Goal: Task Accomplishment & Management: Manage account settings

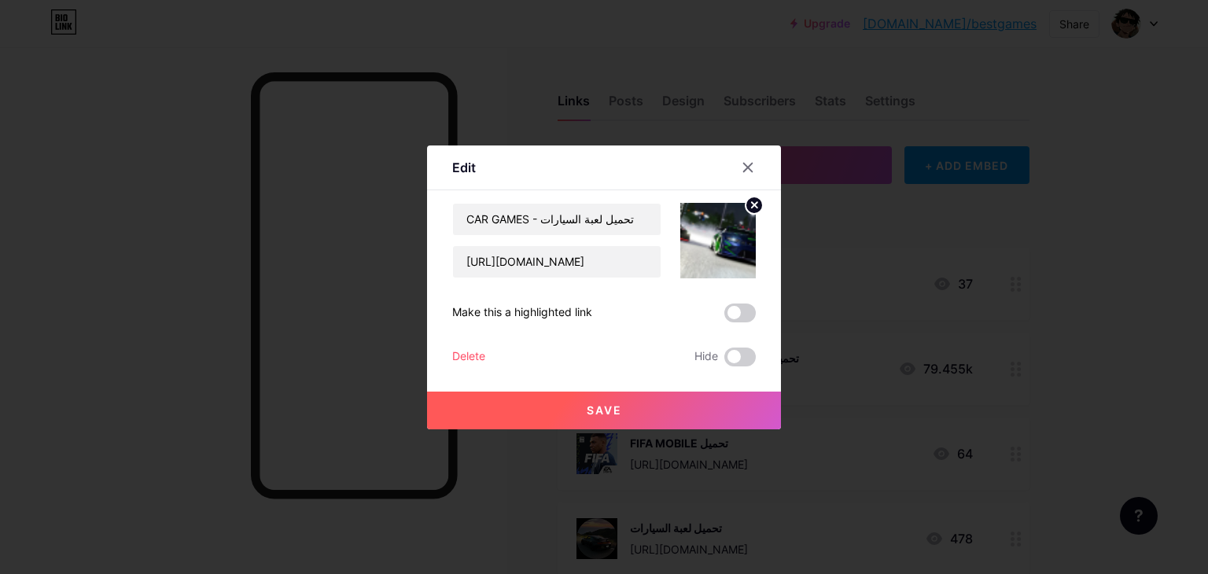
click at [744, 166] on icon at bounding box center [748, 167] width 13 height 13
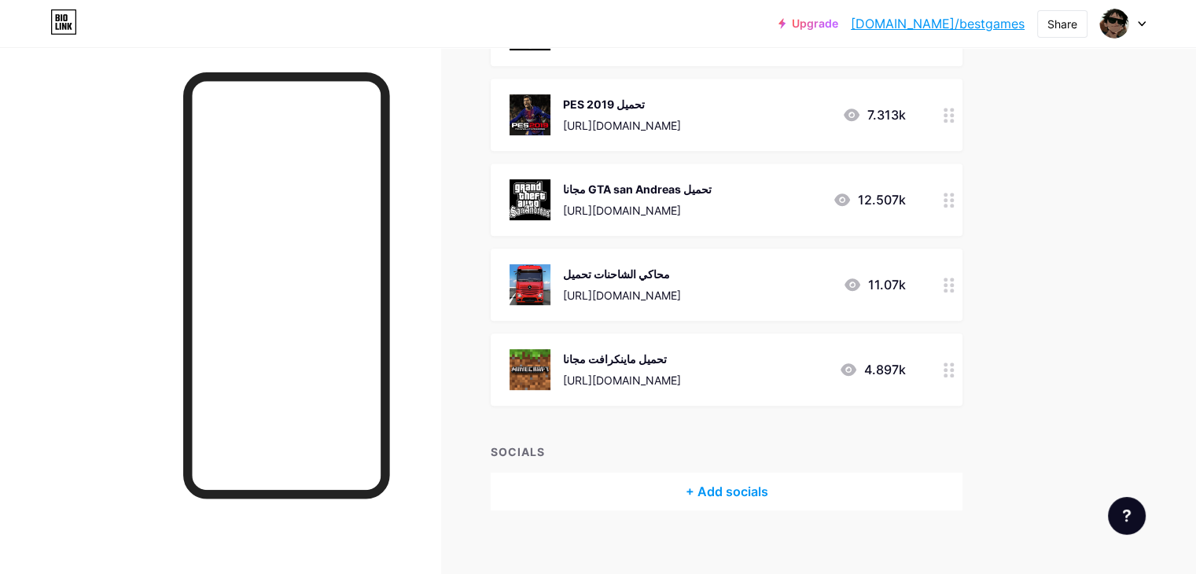
scroll to position [772, 0]
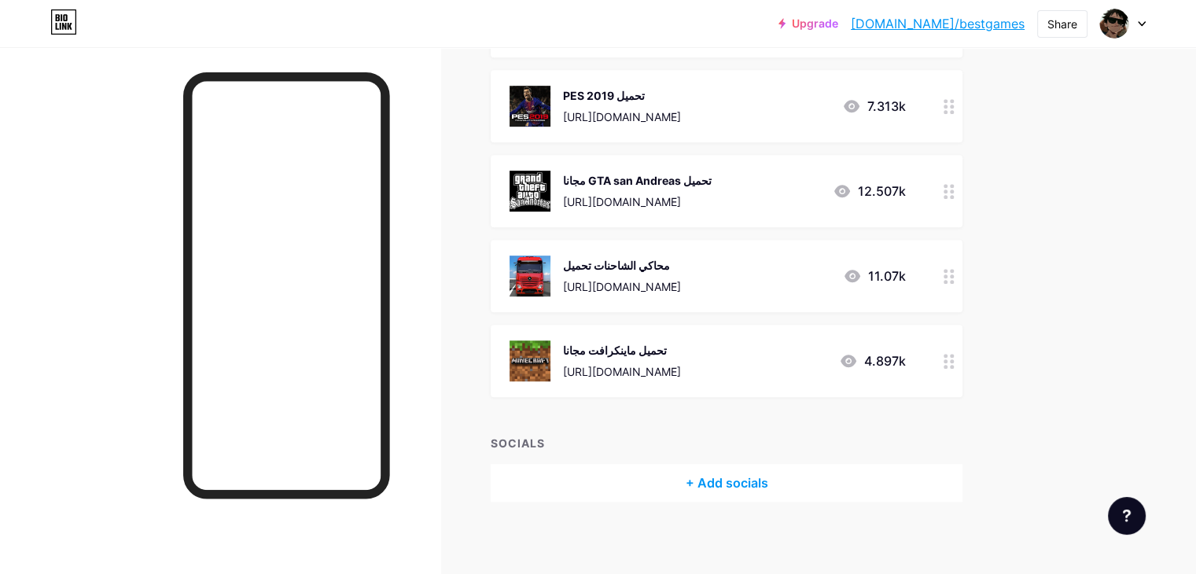
drag, startPoint x: 718, startPoint y: 362, endPoint x: 703, endPoint y: 164, distance: 198.0
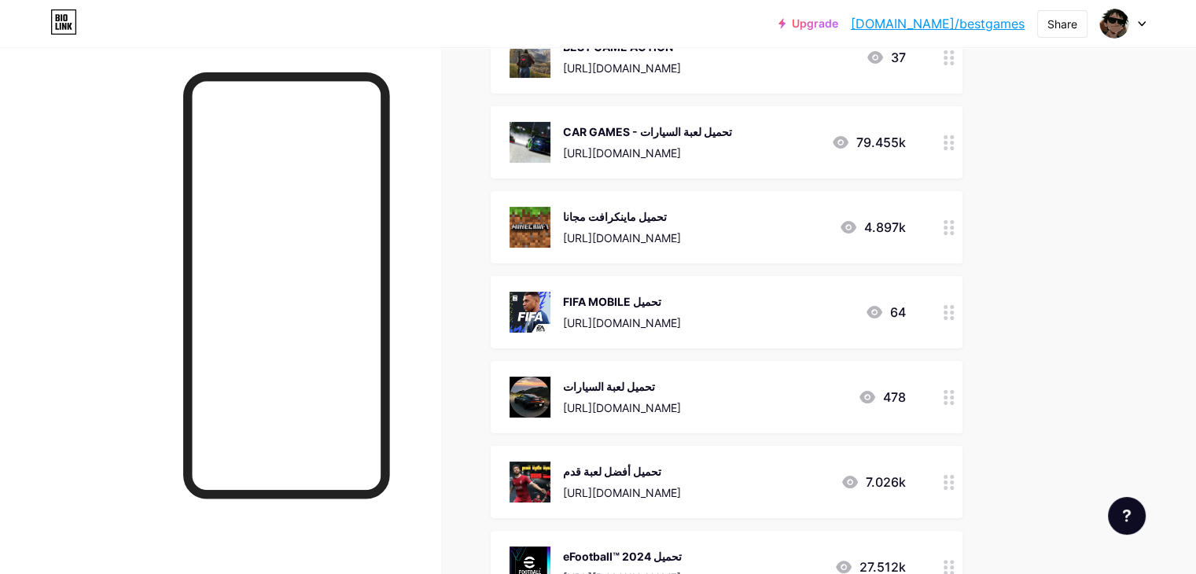
scroll to position [228, 0]
click at [954, 309] on circle at bounding box center [952, 311] width 4 height 4
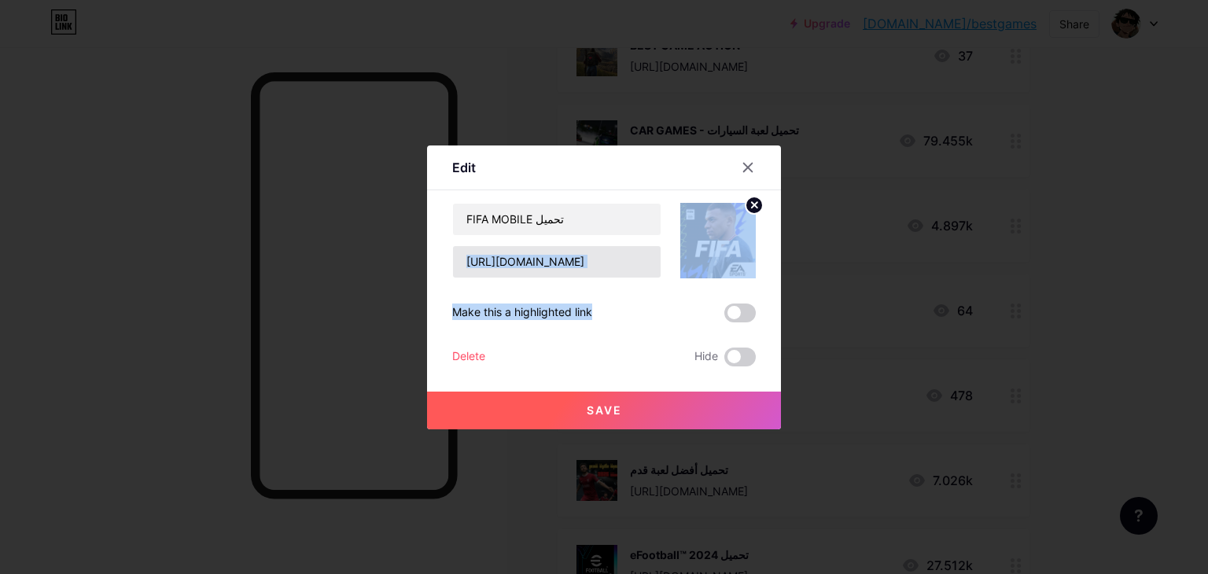
drag, startPoint x: 562, startPoint y: 281, endPoint x: 565, endPoint y: 260, distance: 21.5
click at [565, 260] on div "FIFA MOBILE تحميل [URL][DOMAIN_NAME] Make this a highlighted link Delete Hide S…" at bounding box center [604, 285] width 304 height 164
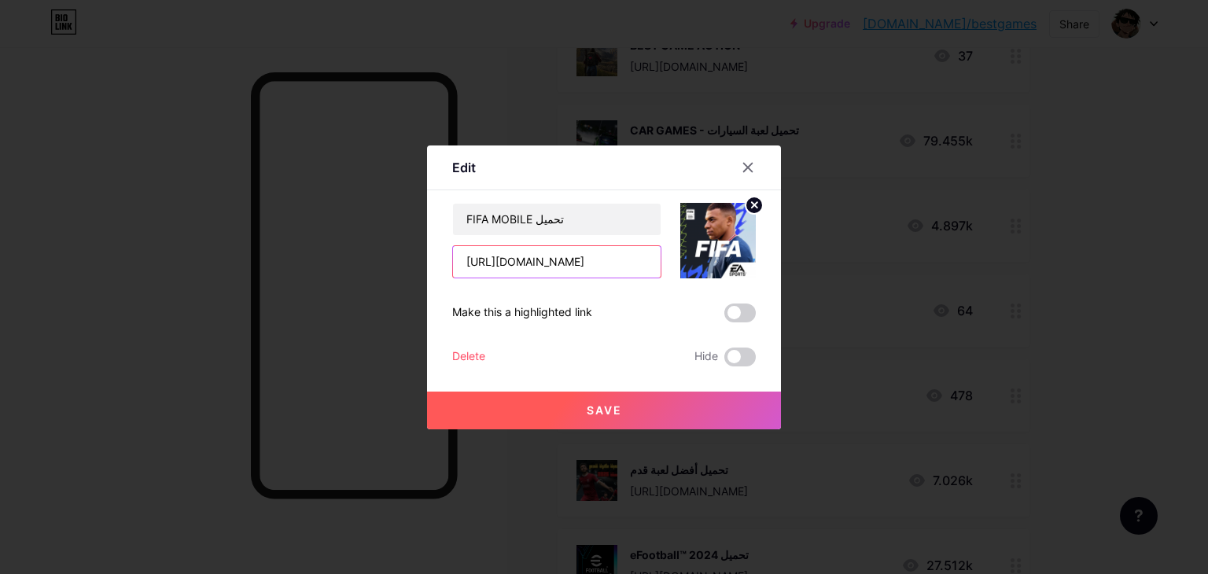
click at [565, 260] on input "[URL][DOMAIN_NAME]" at bounding box center [557, 261] width 208 height 31
paste input "[DOMAIN_NAME][URL]"
type input "[URL][DOMAIN_NAME]"
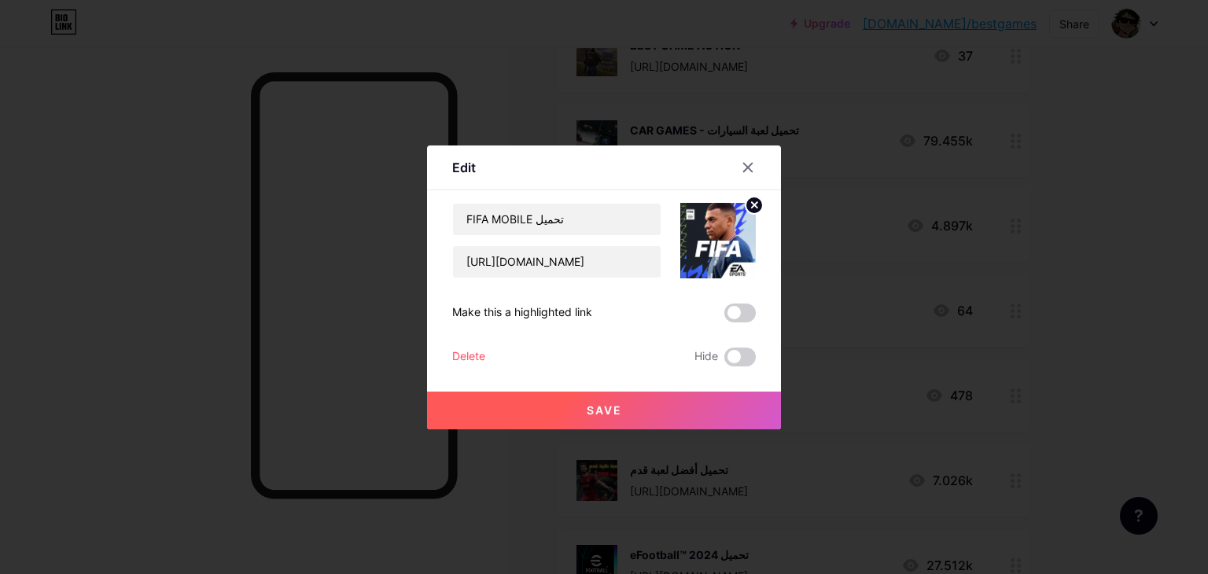
click at [609, 417] on button "Save" at bounding box center [604, 411] width 354 height 38
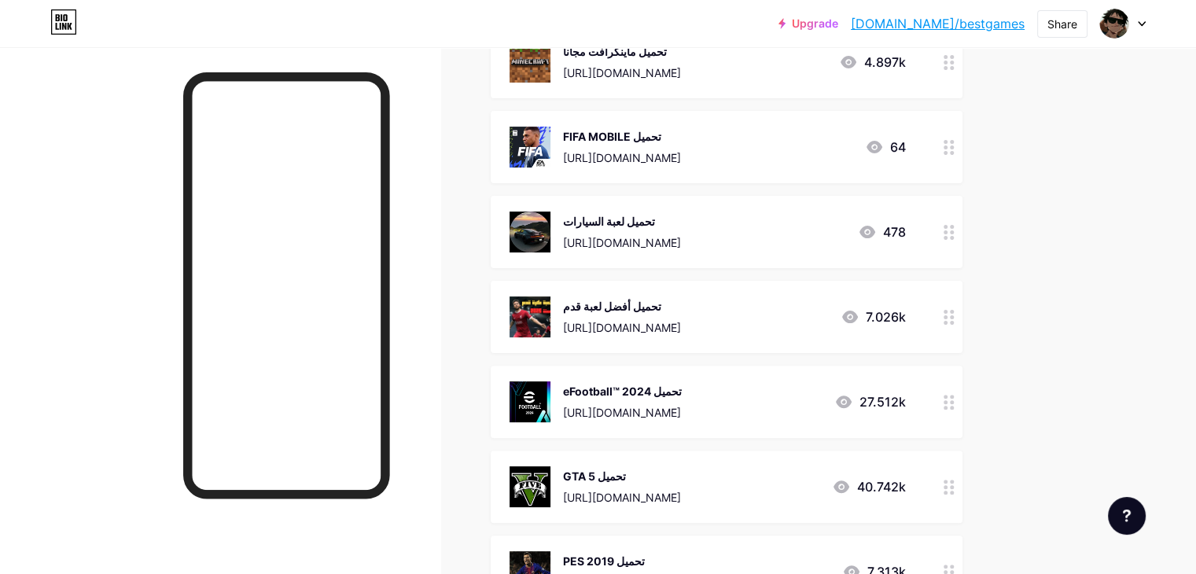
scroll to position [392, 0]
click at [955, 311] on icon at bounding box center [949, 316] width 11 height 15
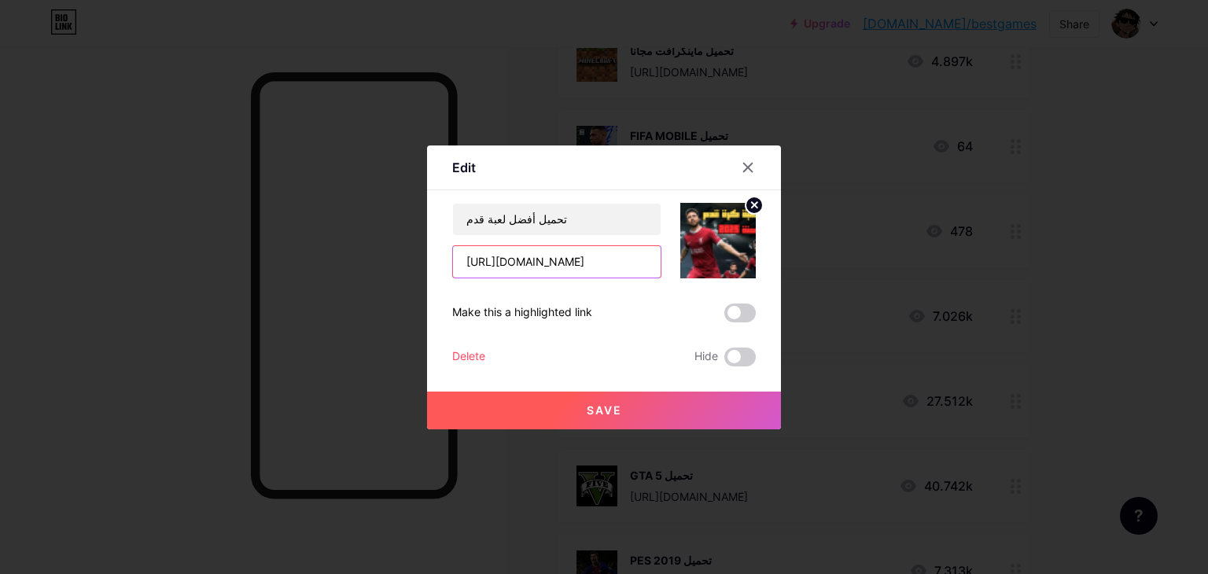
click at [588, 266] on input "[URL][DOMAIN_NAME]" at bounding box center [557, 261] width 208 height 31
paste input "[DOMAIN_NAME][URL]"
type input "[URL][DOMAIN_NAME]"
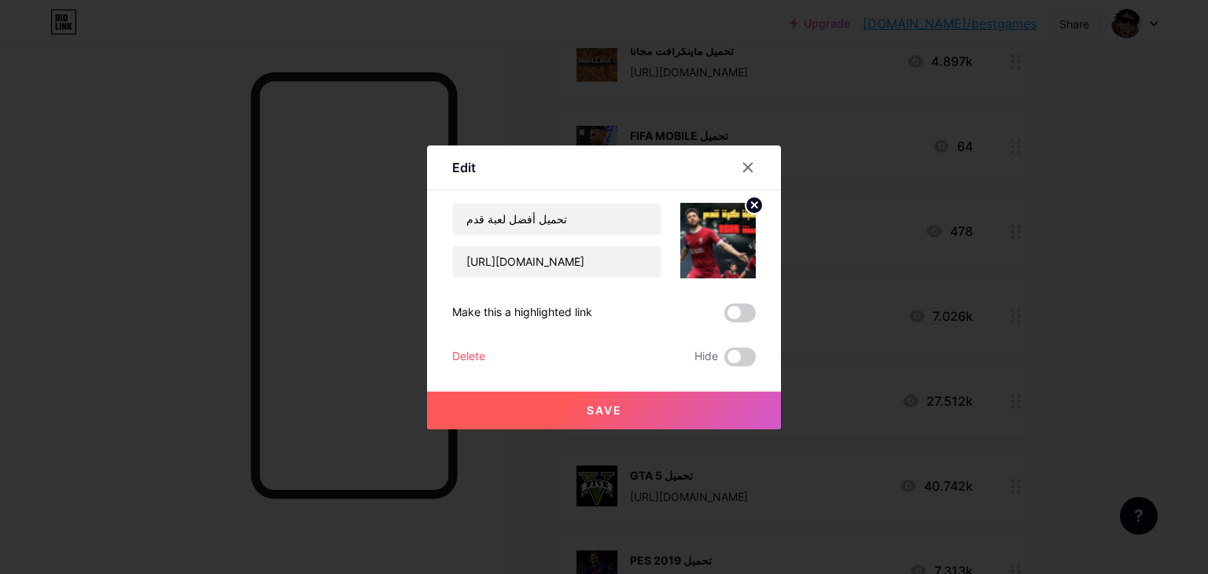
click at [593, 404] on span "Save" at bounding box center [604, 410] width 35 height 13
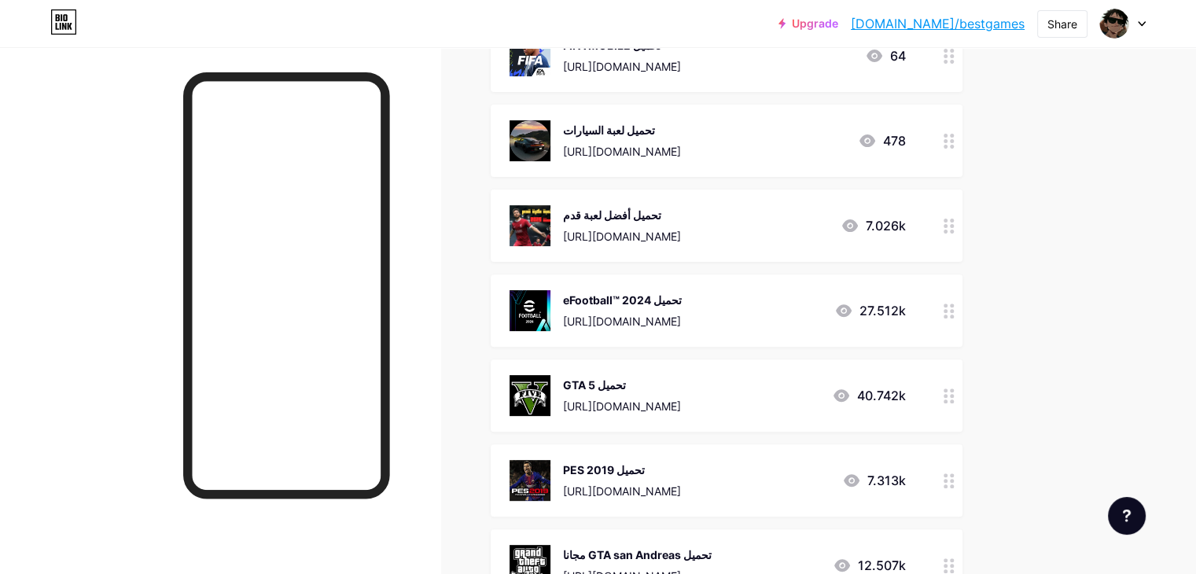
scroll to position [505, 0]
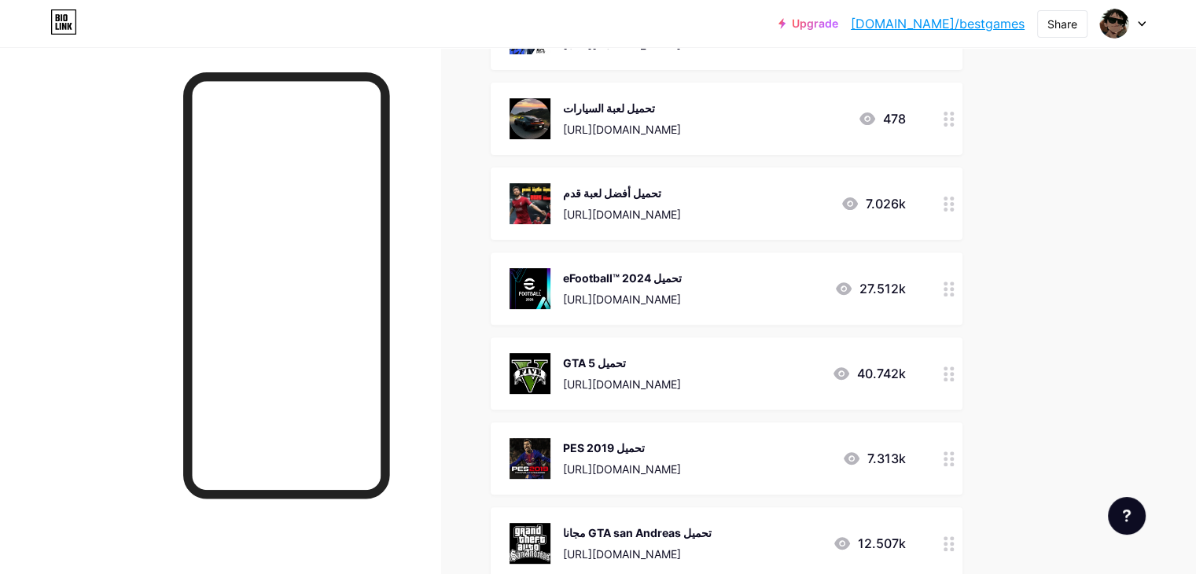
click at [963, 284] on div at bounding box center [949, 288] width 27 height 72
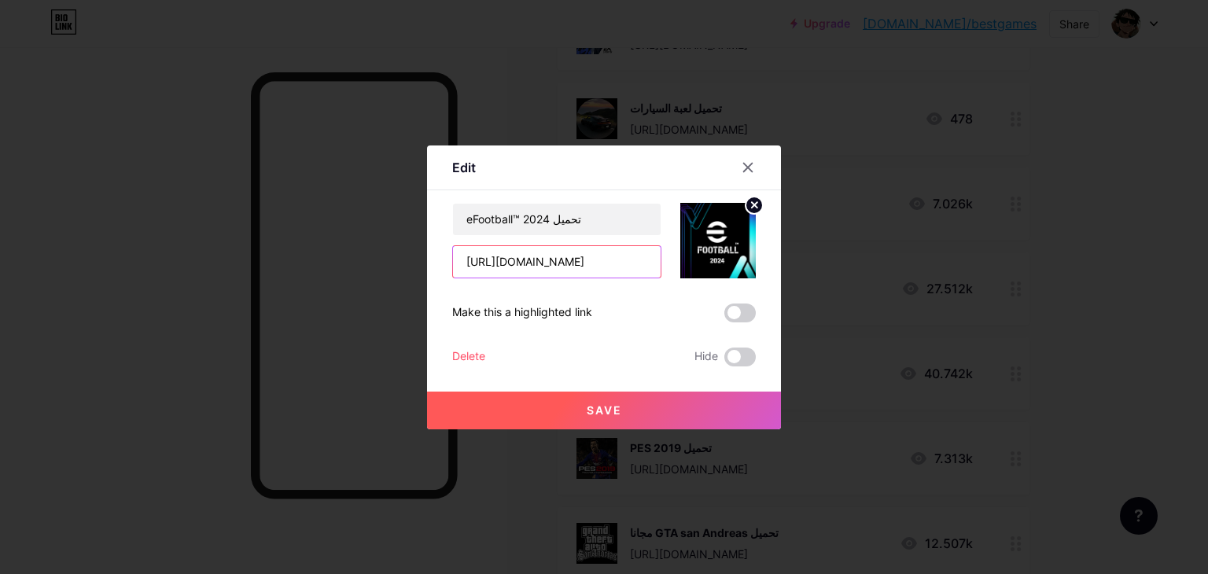
click at [557, 275] on input "[URL][DOMAIN_NAME]" at bounding box center [557, 261] width 208 height 31
paste input "[DOMAIN_NAME][URL]"
type input "[URL][DOMAIN_NAME]"
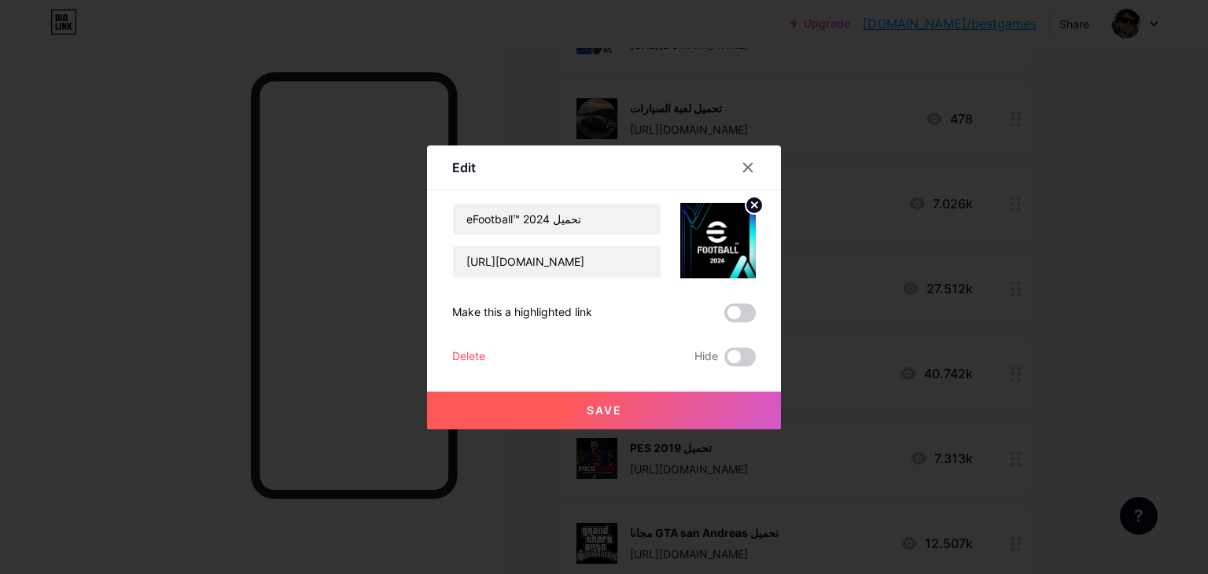
click at [596, 400] on button "Save" at bounding box center [604, 411] width 354 height 38
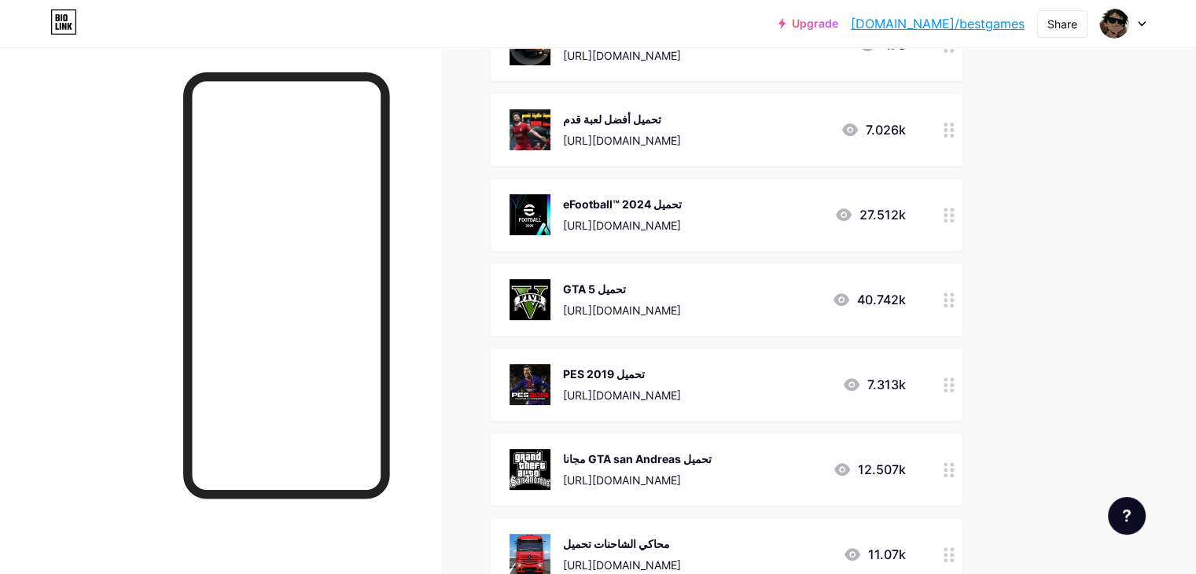
scroll to position [581, 0]
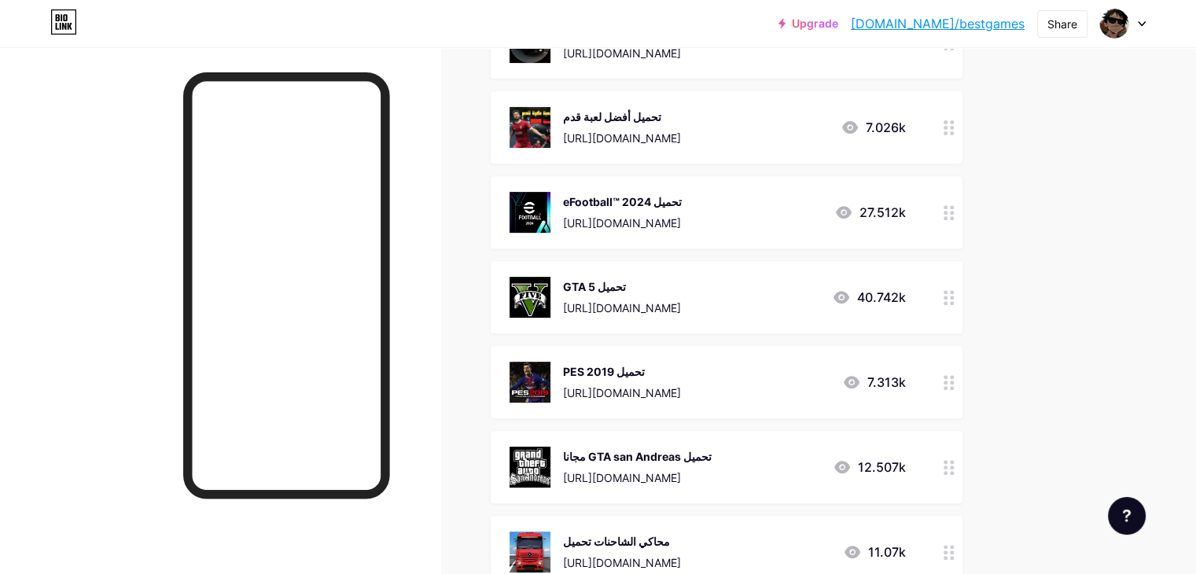
click at [963, 293] on div "GTA 5 تحميل [URL][DOMAIN_NAME] 40.742k" at bounding box center [727, 297] width 472 height 72
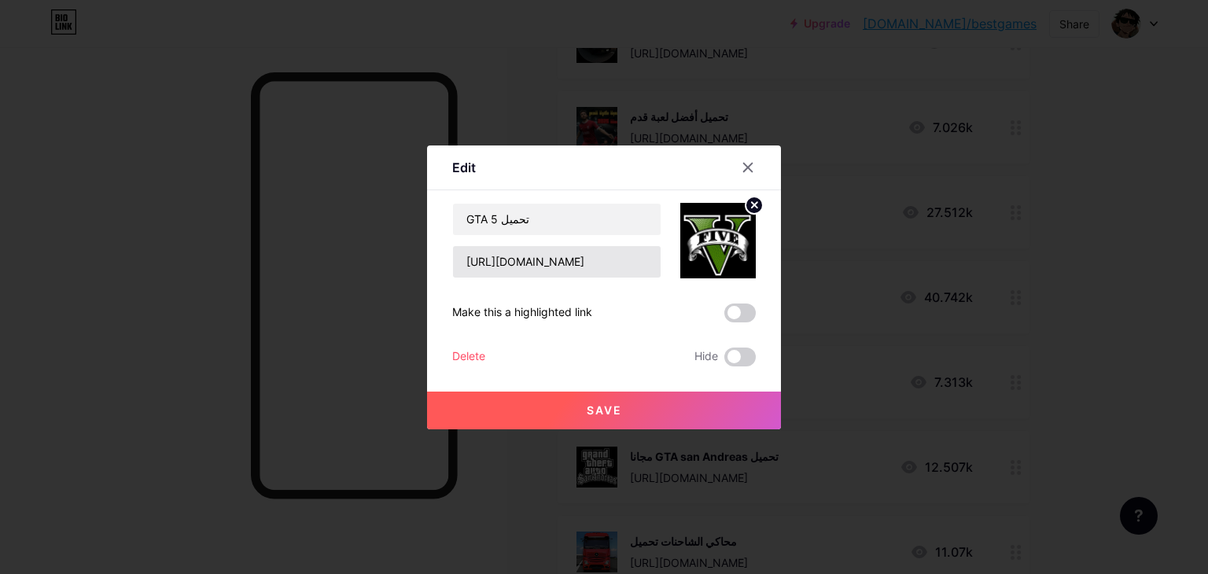
drag, startPoint x: 610, startPoint y: 245, endPoint x: 604, endPoint y: 256, distance: 12.7
click at [604, 256] on div "[URL][DOMAIN_NAME]" at bounding box center [556, 261] width 209 height 33
click at [604, 256] on input "[URL][DOMAIN_NAME]" at bounding box center [557, 261] width 208 height 31
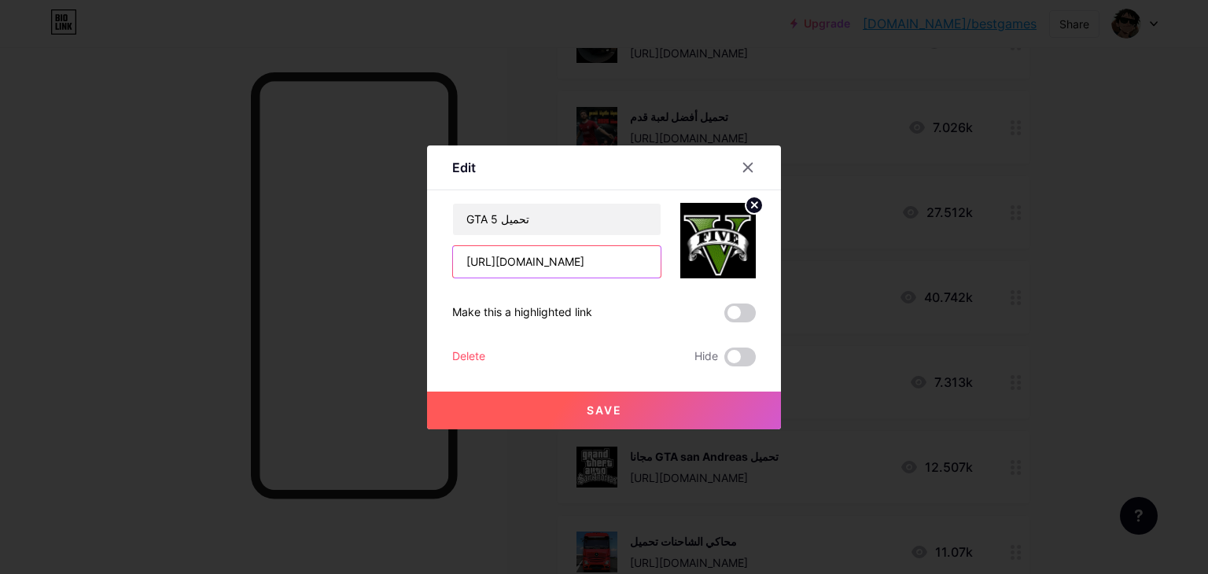
paste input "[DOMAIN_NAME][URL]"
type input "[URL][DOMAIN_NAME]"
click at [599, 405] on span "Save" at bounding box center [604, 410] width 35 height 13
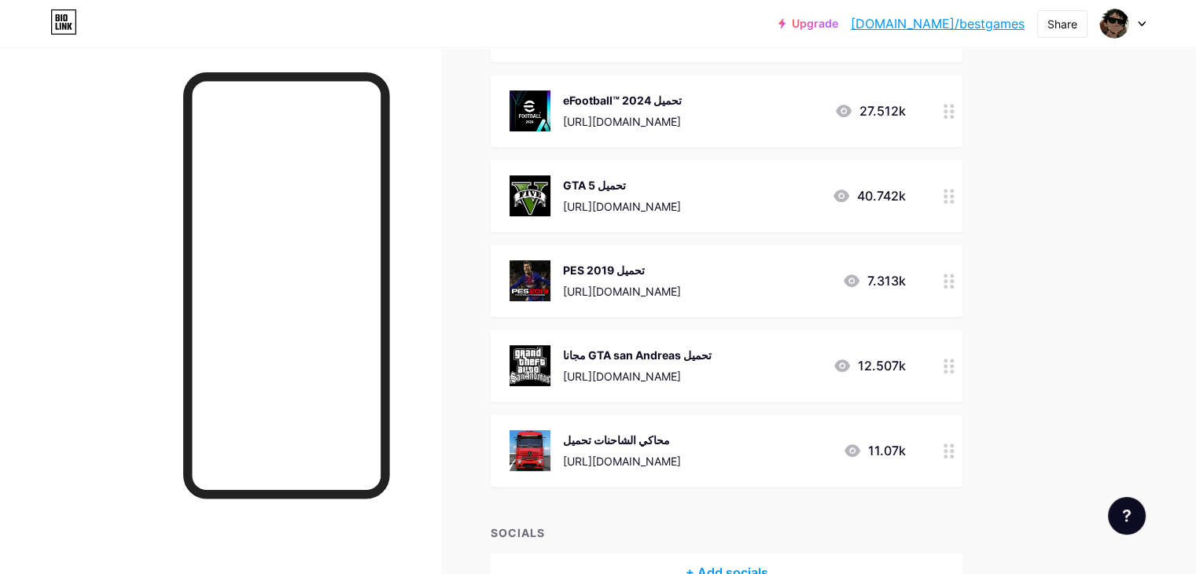
scroll to position [684, 0]
click at [963, 268] on div at bounding box center [949, 279] width 27 height 72
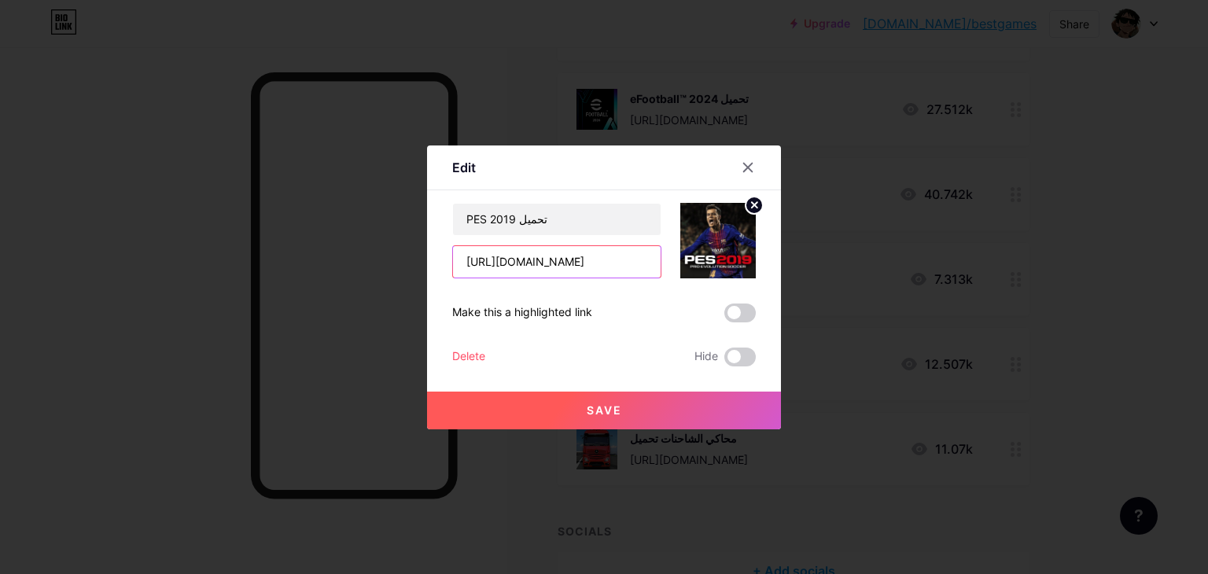
click at [574, 271] on input "[URL][DOMAIN_NAME]" at bounding box center [557, 261] width 208 height 31
paste input "[DOMAIN_NAME][URL]"
type input "[URL][DOMAIN_NAME]"
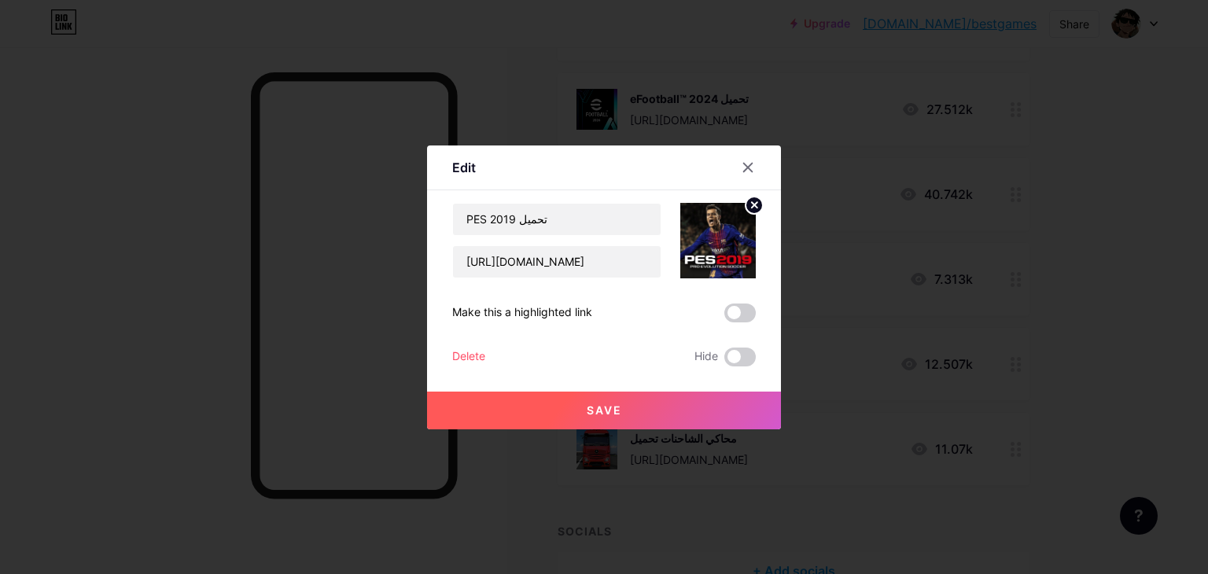
click at [599, 404] on span "Save" at bounding box center [604, 410] width 35 height 13
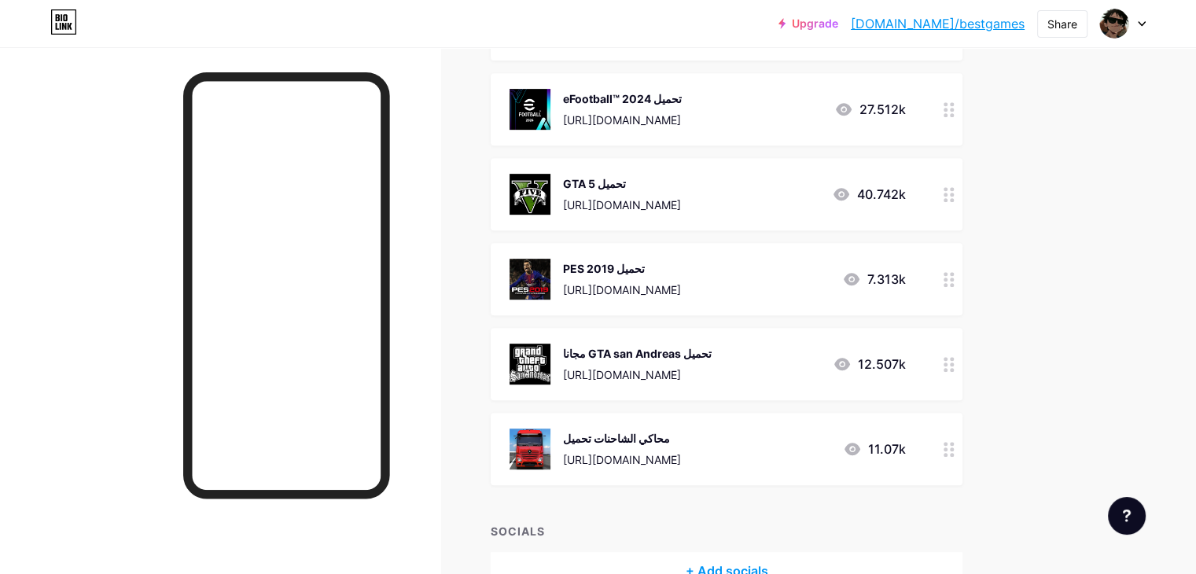
click at [955, 366] on icon at bounding box center [949, 364] width 11 height 15
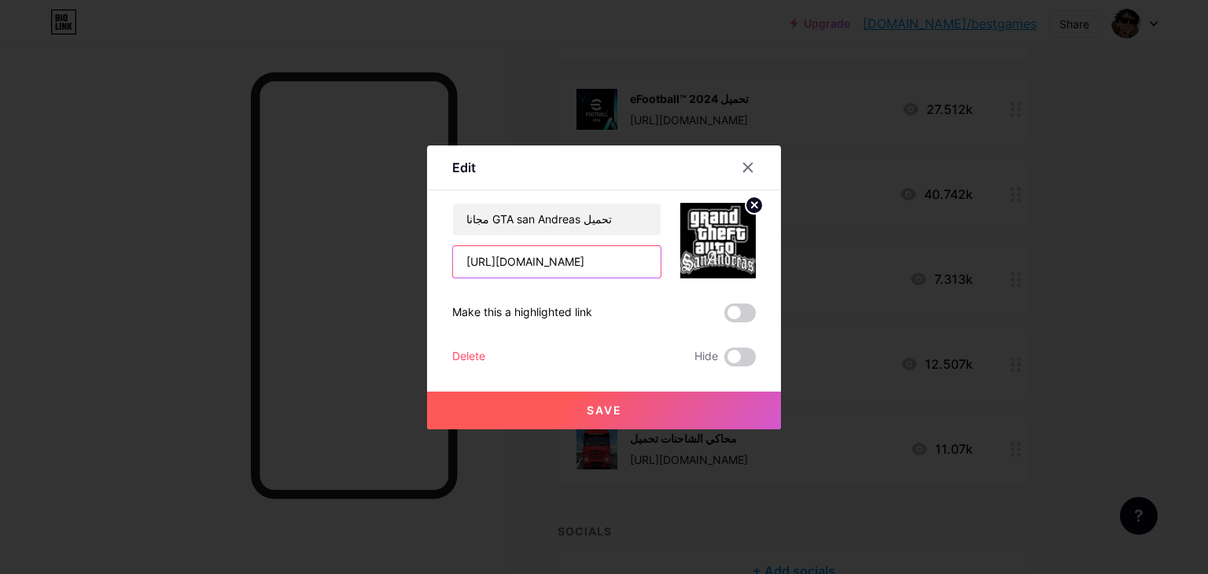
click at [610, 275] on input "[URL][DOMAIN_NAME]" at bounding box center [557, 261] width 208 height 31
paste input "[DOMAIN_NAME][URL]"
type input "[URL][DOMAIN_NAME]"
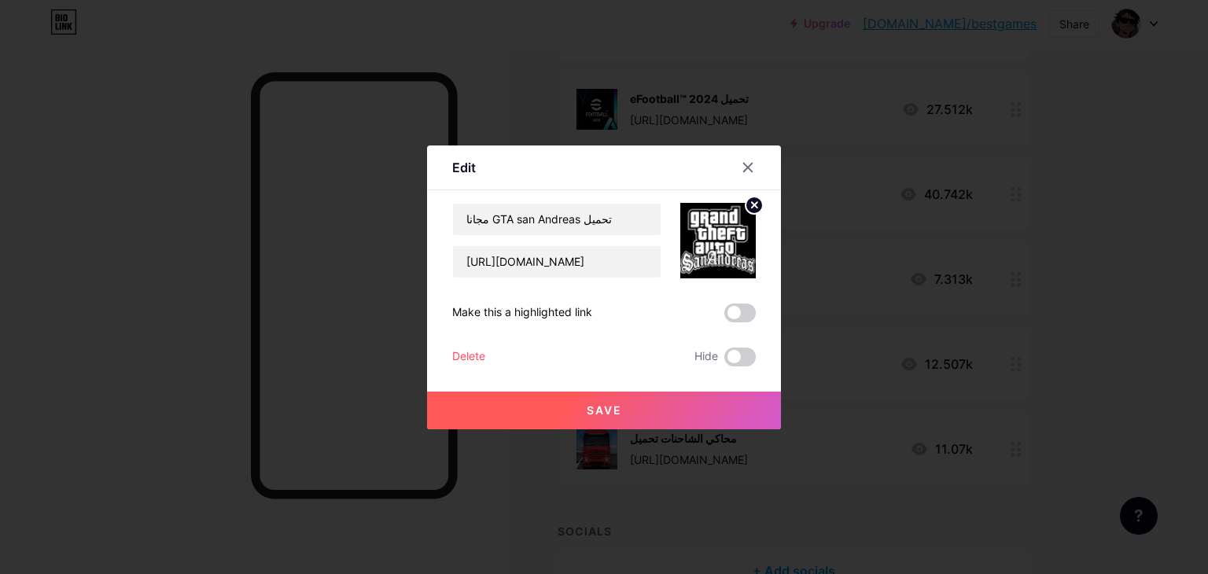
click at [610, 422] on button "Save" at bounding box center [604, 411] width 354 height 38
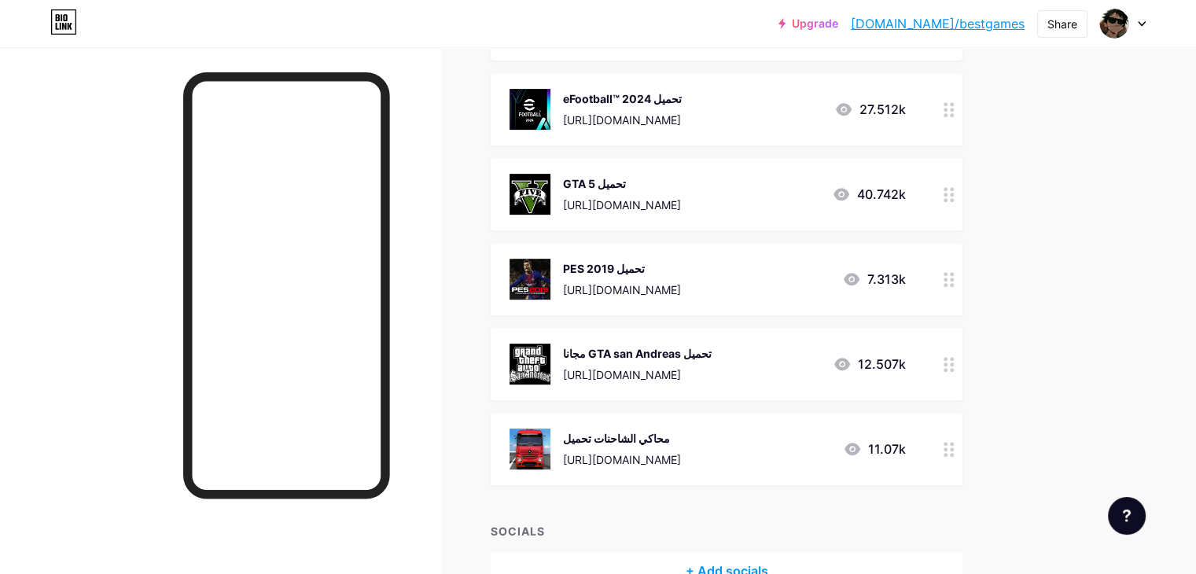
click at [948, 449] on circle at bounding box center [946, 450] width 4 height 4
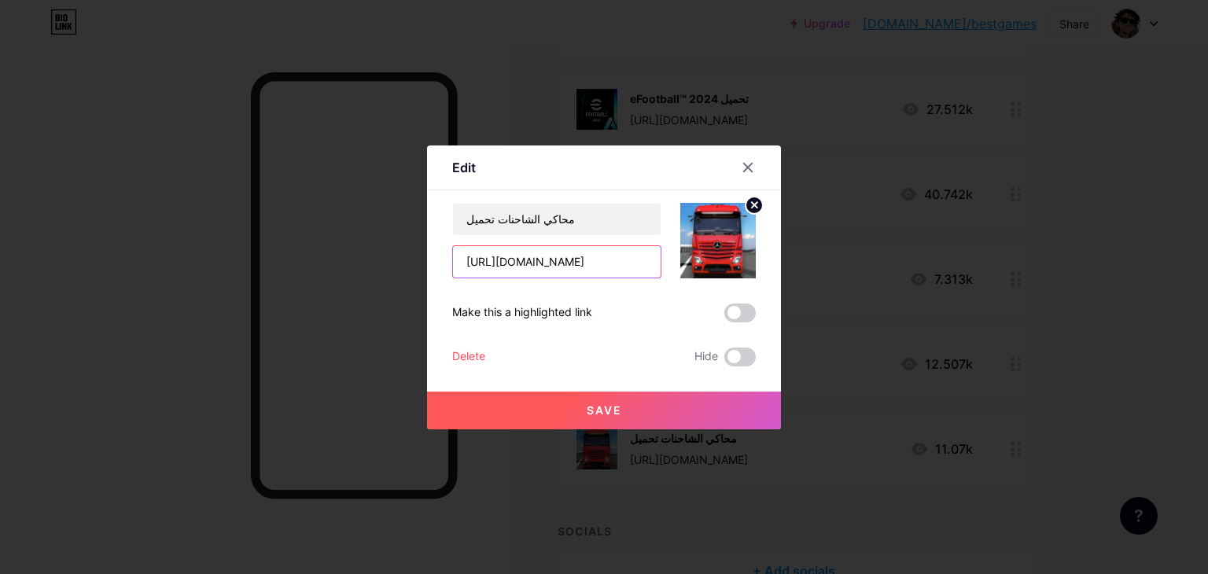
click at [634, 272] on input "[URL][DOMAIN_NAME]" at bounding box center [557, 261] width 208 height 31
paste input "[DOMAIN_NAME][URL]"
type input "[URL][DOMAIN_NAME]"
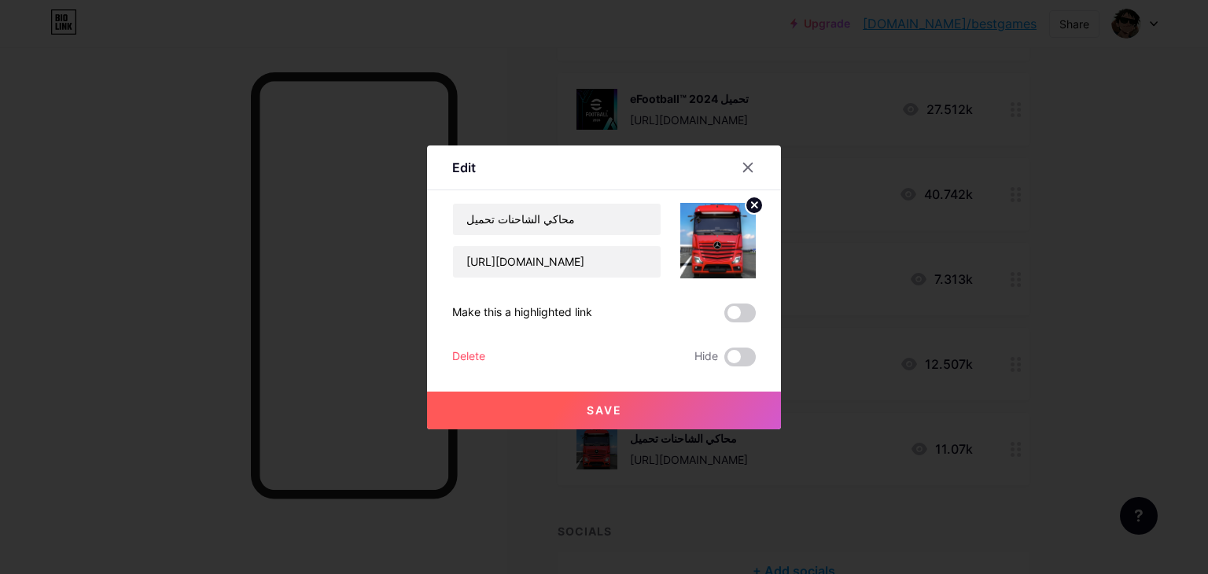
click at [617, 420] on button "Save" at bounding box center [604, 411] width 354 height 38
